Goal: Communication & Community: Answer question/provide support

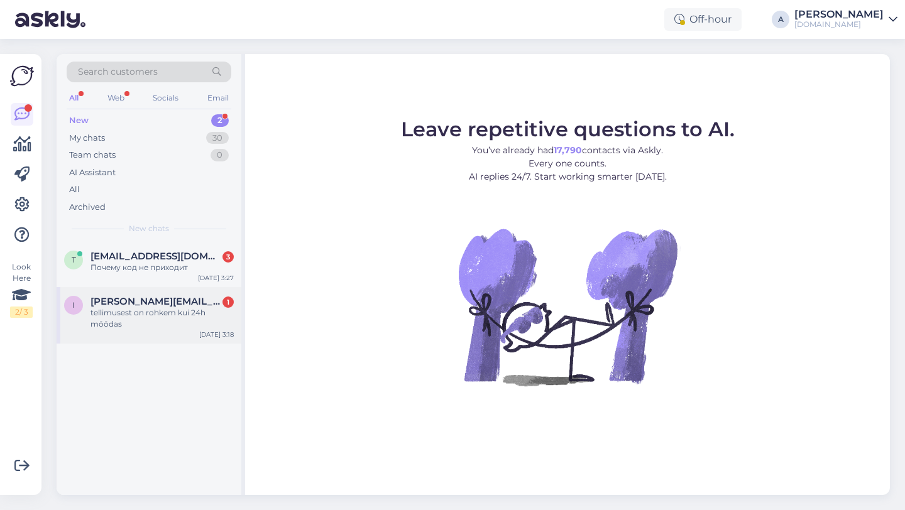
click at [181, 309] on div "tellimusest on rohkem kui 24h möödas" at bounding box center [161, 318] width 143 height 23
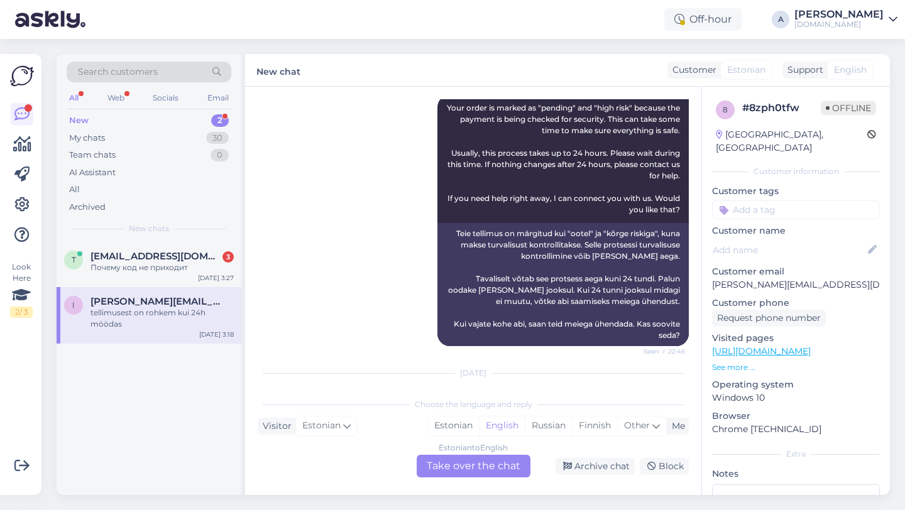
scroll to position [1337, 0]
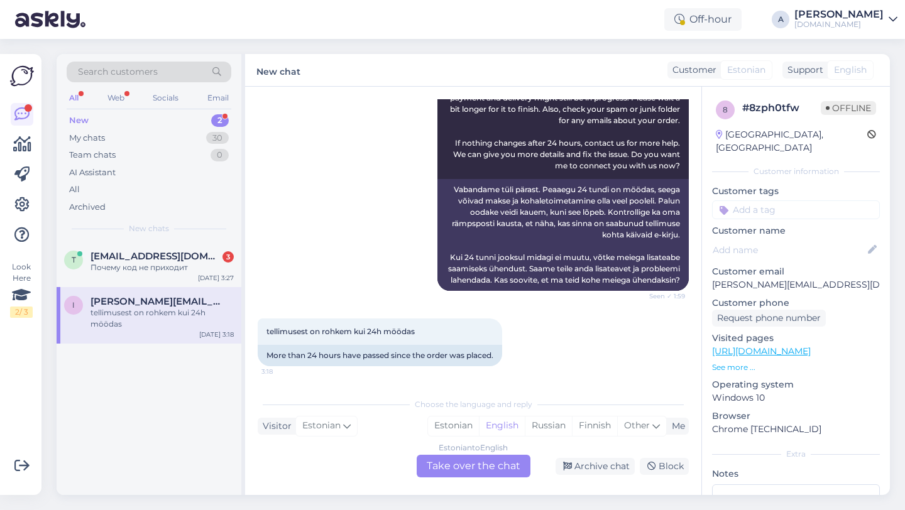
click at [454, 465] on div "Estonian to English Take over the chat" at bounding box center [474, 466] width 114 height 23
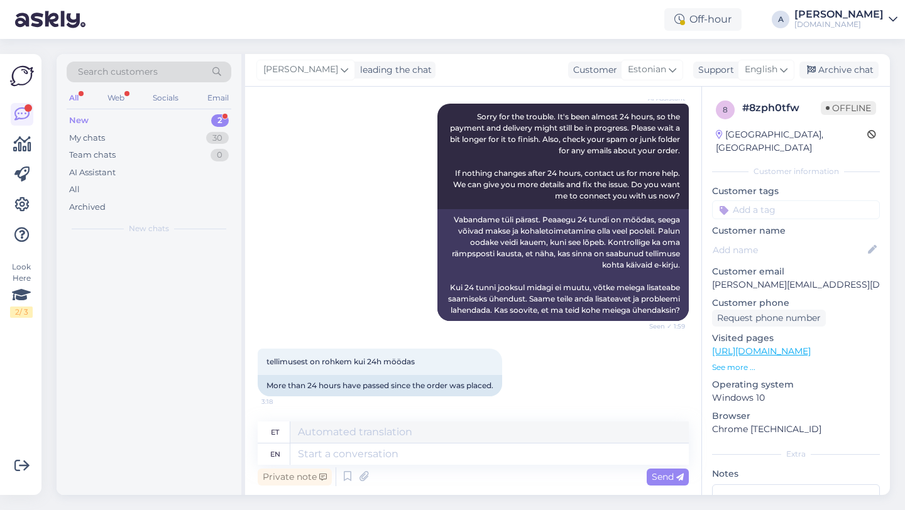
scroll to position [1306, 0]
click at [420, 456] on textarea at bounding box center [489, 454] width 398 height 21
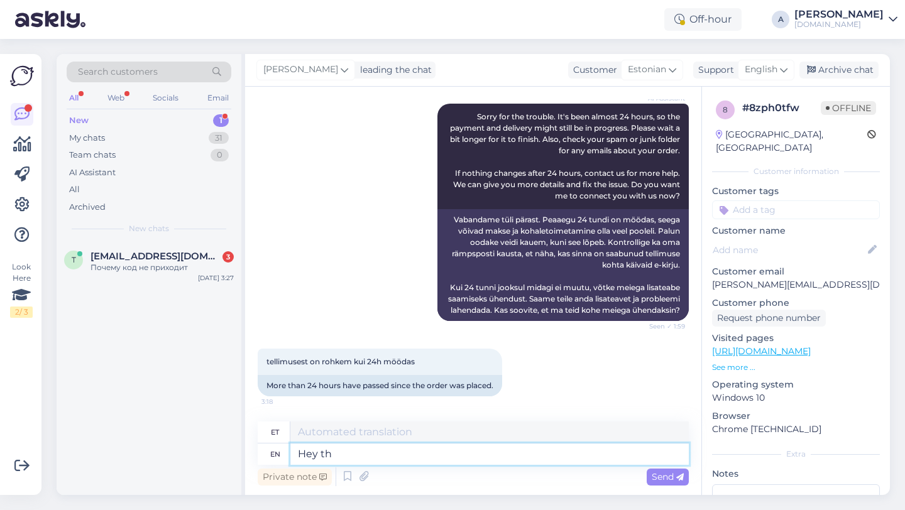
type textarea "Hey the"
type textarea "Hei"
type textarea "Hey there"
type textarea "Tere seal"
type textarea "Hey there!"
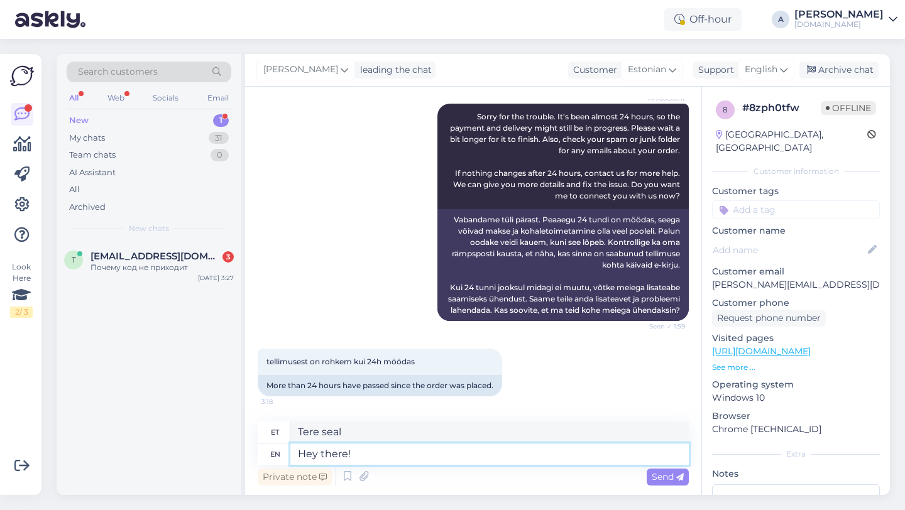
type textarea "Tere!"
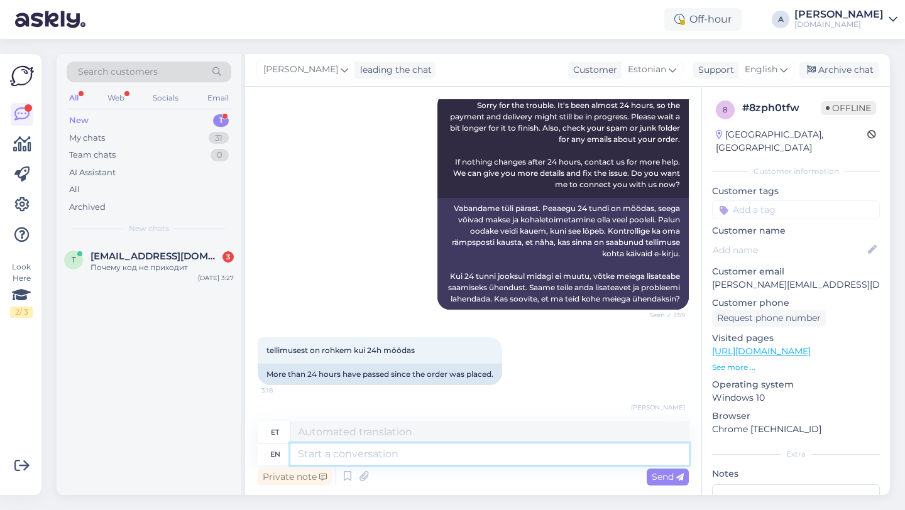
scroll to position [1382, 0]
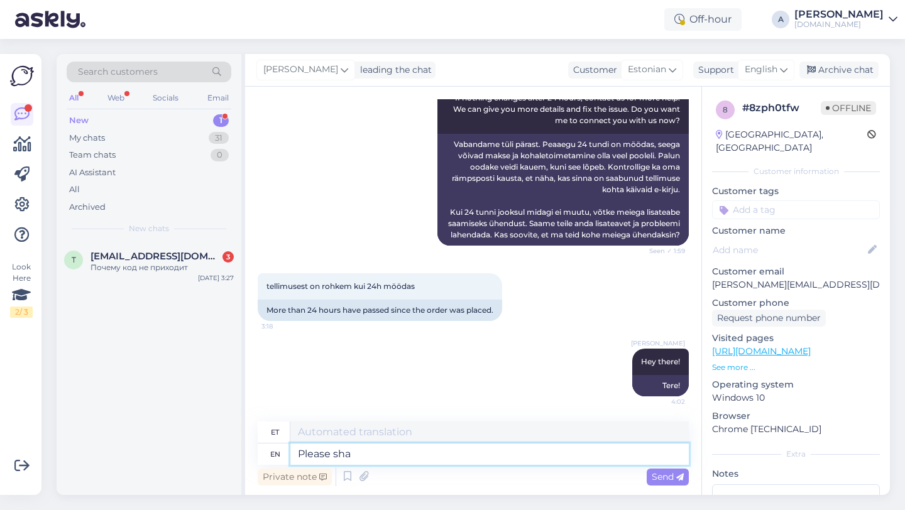
type textarea "Please shar"
type textarea "Palun"
type textarea "Please share with"
type textarea "Palun jaga"
type textarea "Please share with me"
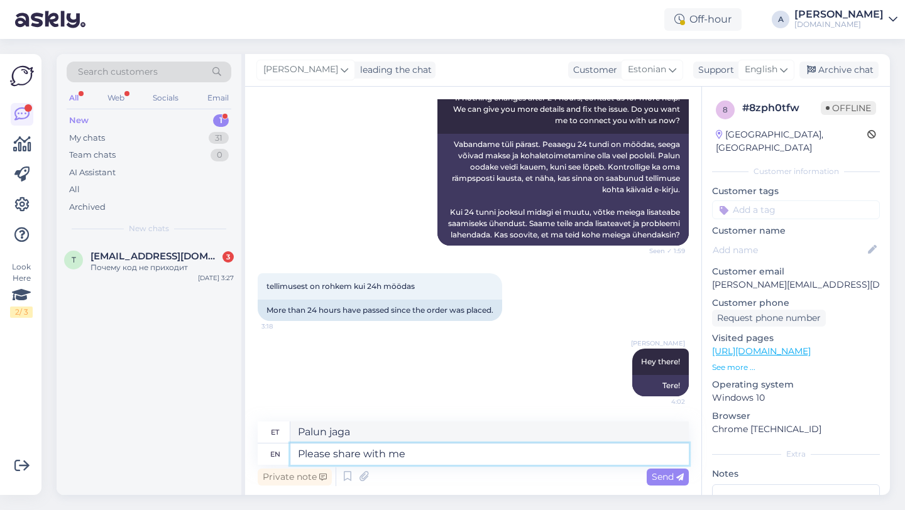
type textarea "Palun jagage"
type textarea "Please share with me your"
type textarea "Palun jaga minuga"
type textarea "Please share with me your orde"
type textarea "Palun jaga minuga oma"
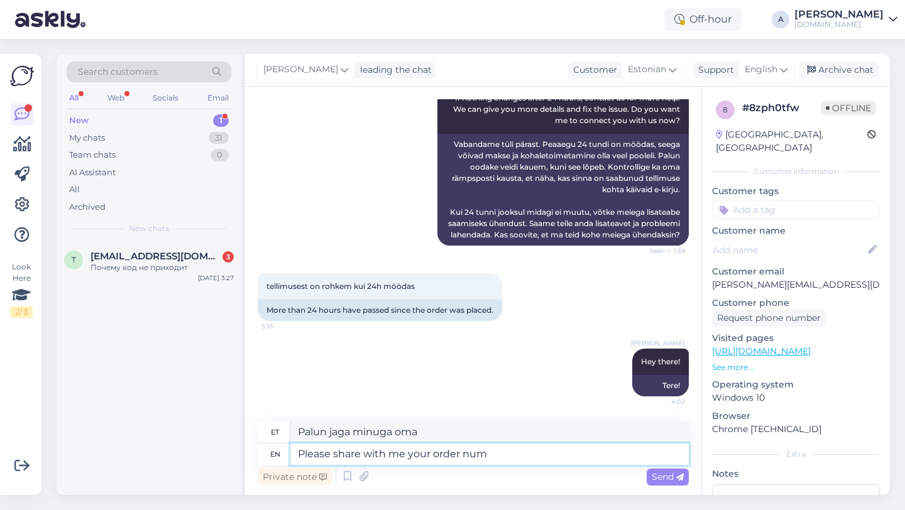
type textarea "Please share with me your order numb"
type textarea "Palun jaga minuga oma tellimust"
type textarea "Please share with me your order number."
type textarea "Palun jaga minuga oma tellimuse numbrit."
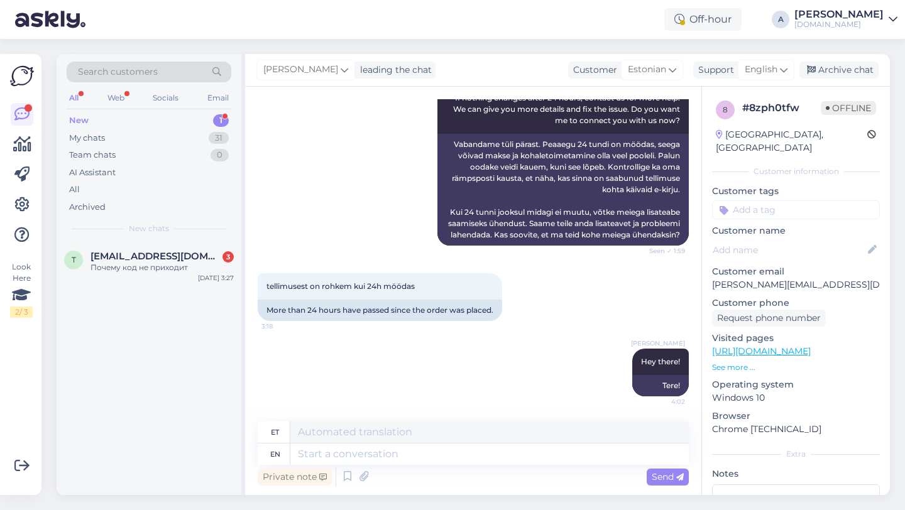
scroll to position [1457, 0]
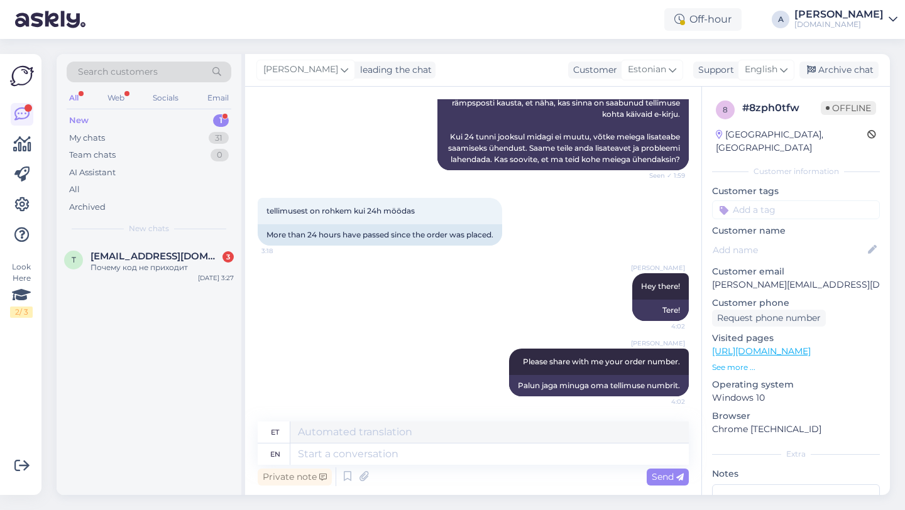
click at [787, 200] on input at bounding box center [796, 209] width 168 height 19
type input "orde"
click at [806, 239] on span "Order_delay" at bounding box center [796, 243] width 46 height 8
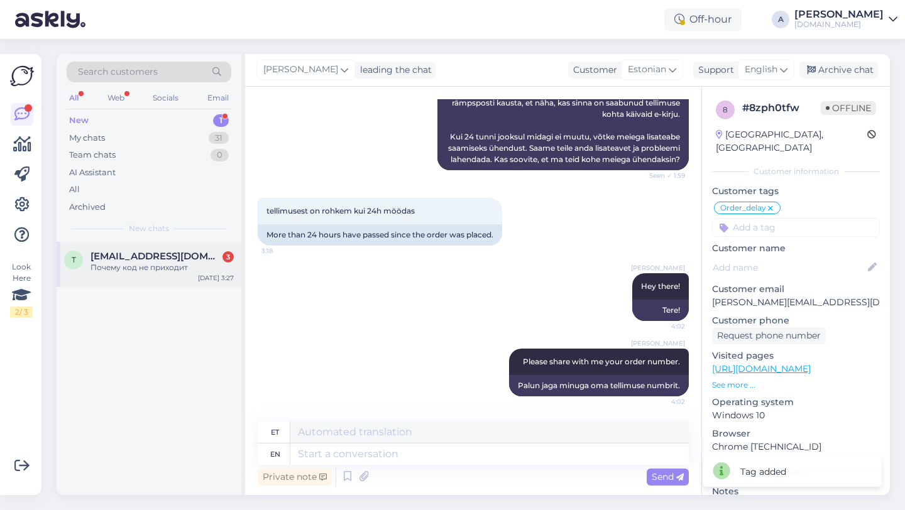
click at [169, 252] on span "tanja23@mail.ee" at bounding box center [155, 256] width 131 height 11
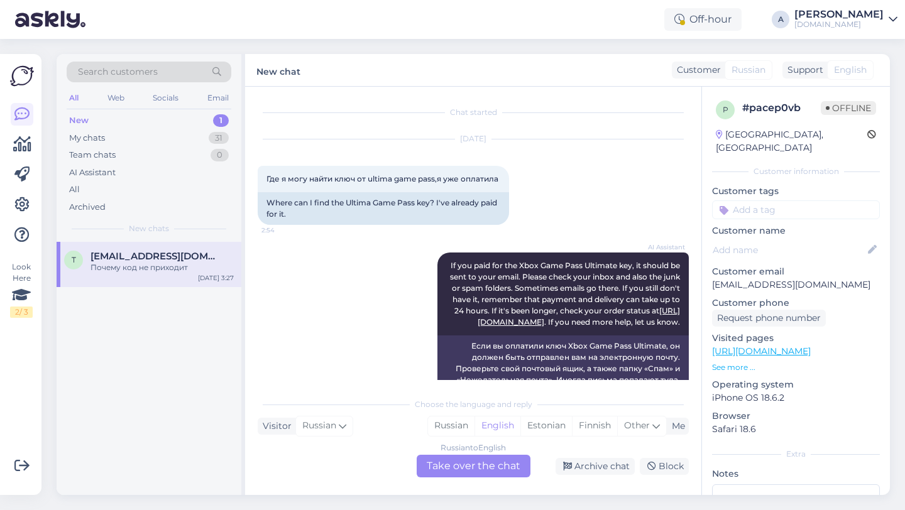
scroll to position [1122, 0]
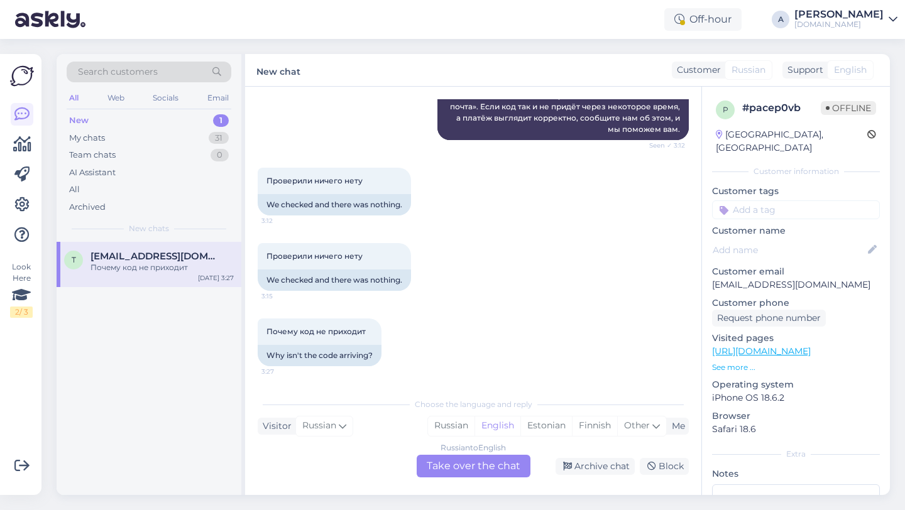
click at [447, 474] on div "Russian to English Take over the chat" at bounding box center [474, 466] width 114 height 23
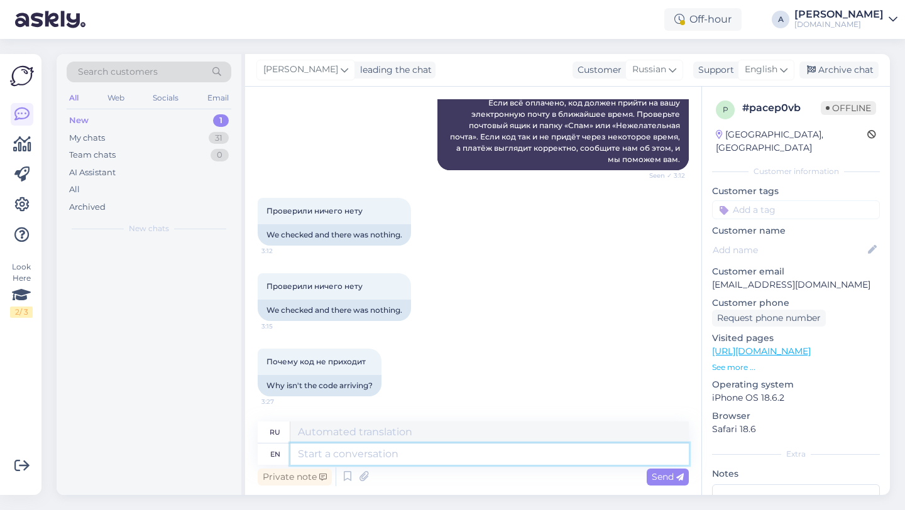
click at [398, 446] on textarea at bounding box center [489, 454] width 398 height 21
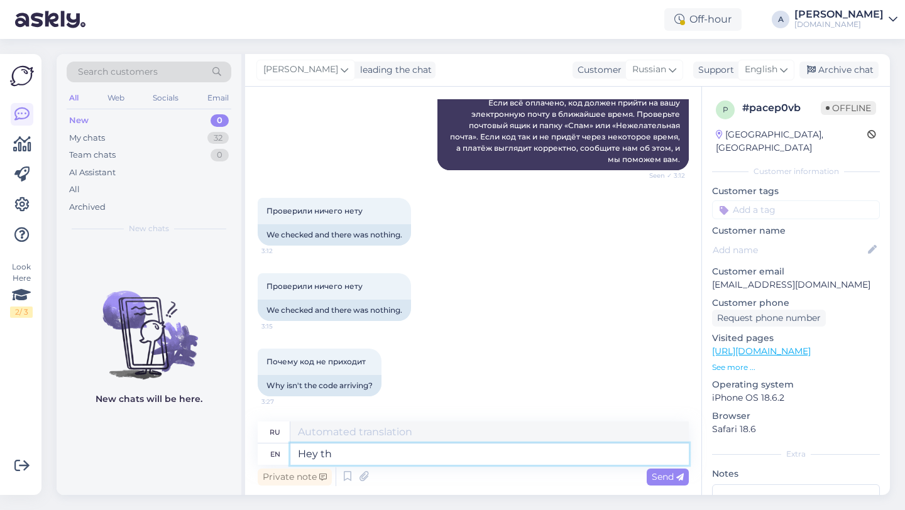
type textarea "Hey the"
type textarea "Привет"
type textarea "Hey there!"
type textarea "Привет!"
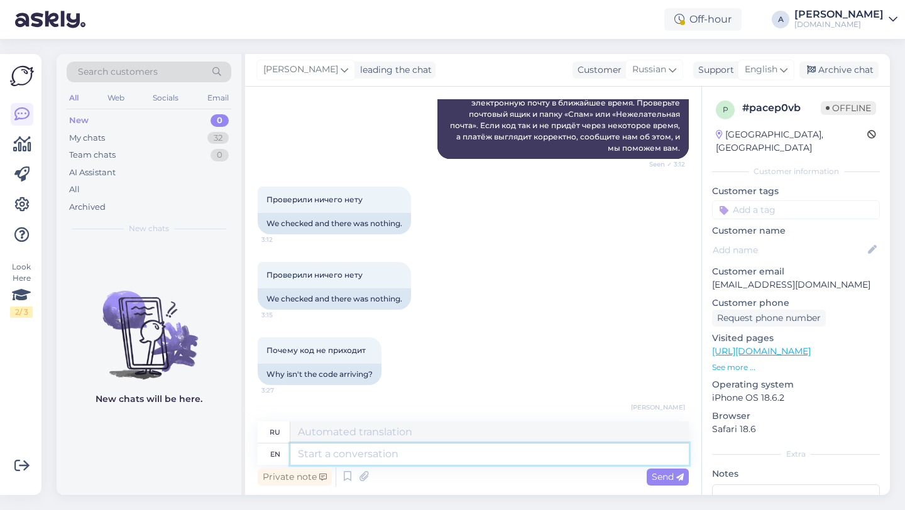
scroll to position [1167, 0]
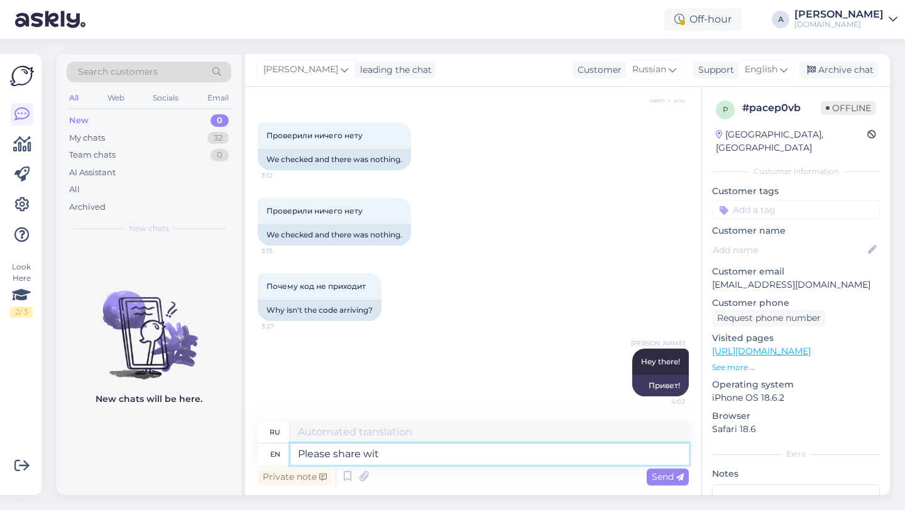
type textarea "Please share with"
type textarea "Пожалуйста, поделитесь"
type textarea "Please share with m"
type textarea "Пожалуйста, поделитесь с"
type textarea "Please share with me your"
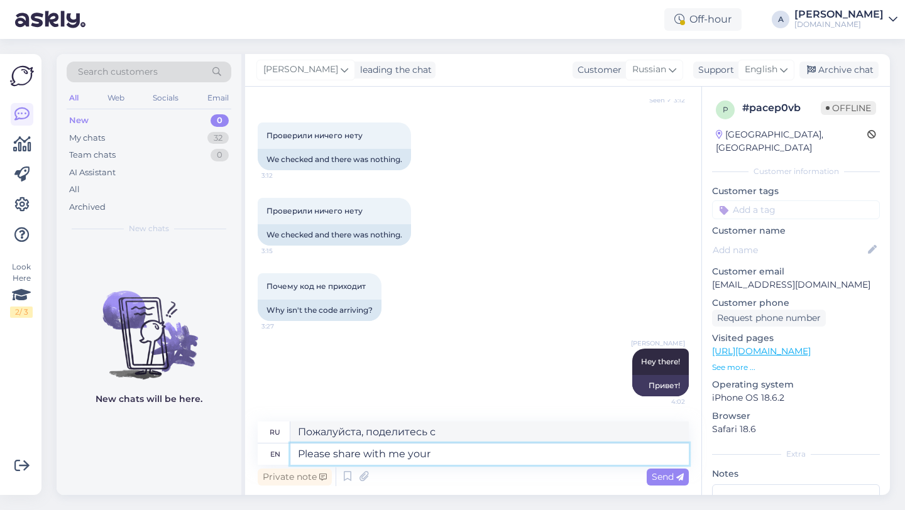
type textarea "Пожалуйста, поделитесь со мной."
type textarea "Please share with me your or"
type textarea "Пожалуйста, поделитесь со мной своими"
type textarea "Please share with me your order nu"
type textarea "Пожалуйста, поделитесь со мной вашим заказом."
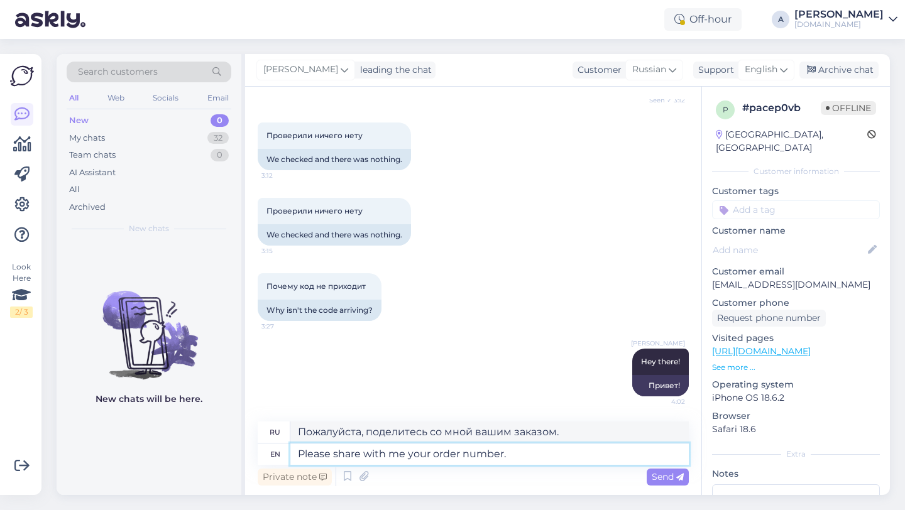
type textarea "Please share with me your order number."
type textarea "Пожалуйста, сообщите мне номер вашего заказа."
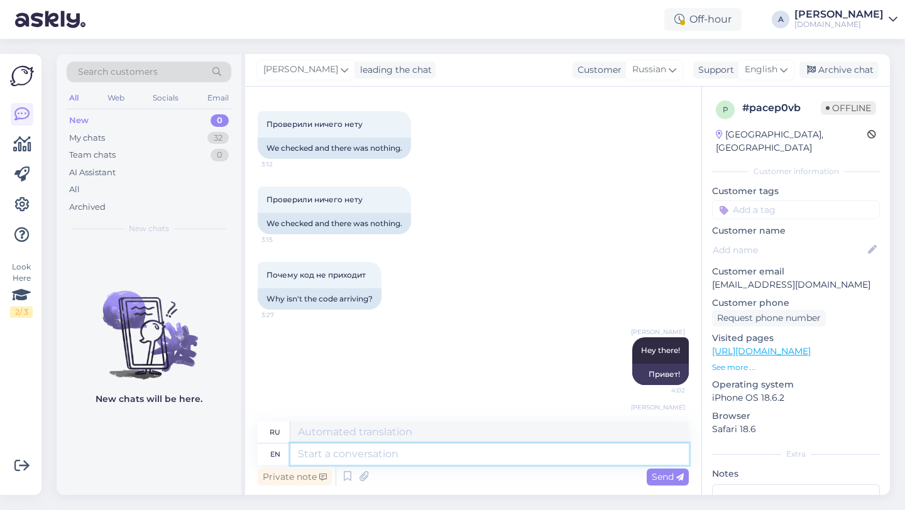
scroll to position [1242, 0]
